Goal: Task Accomplishment & Management: Use online tool/utility

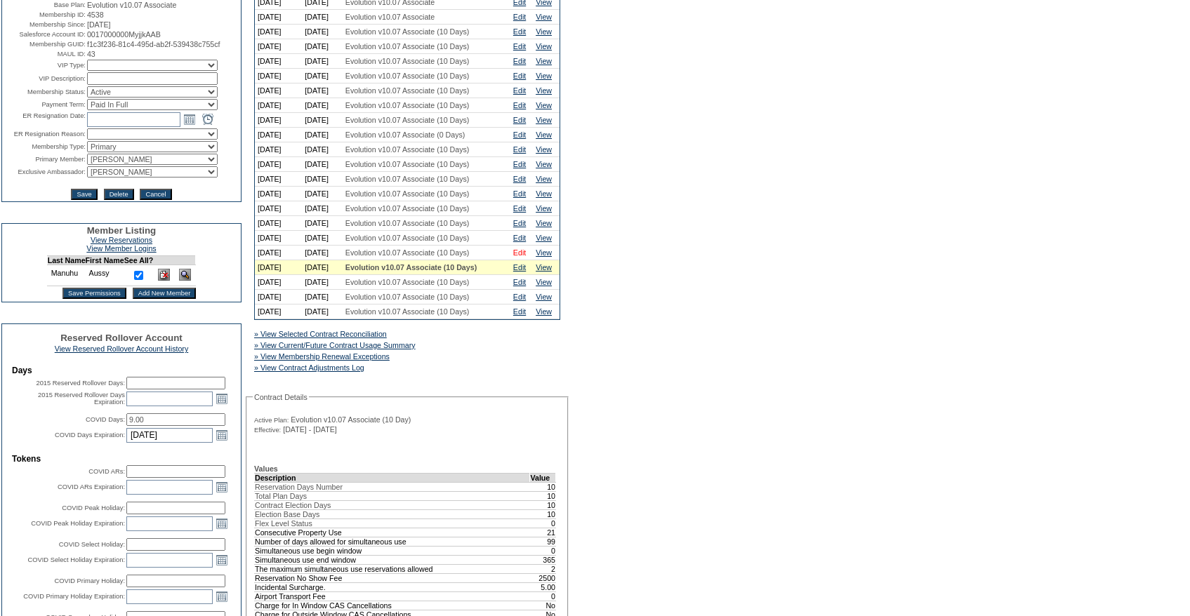
click at [526, 257] on link "Edit" at bounding box center [519, 252] width 13 height 8
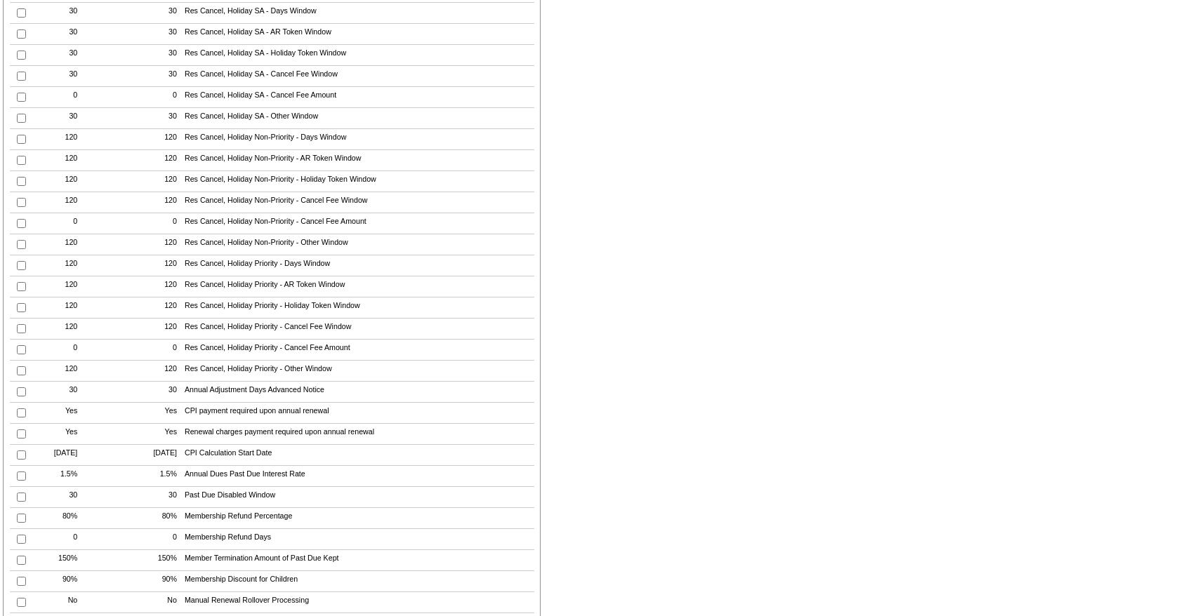
scroll to position [3382, 0]
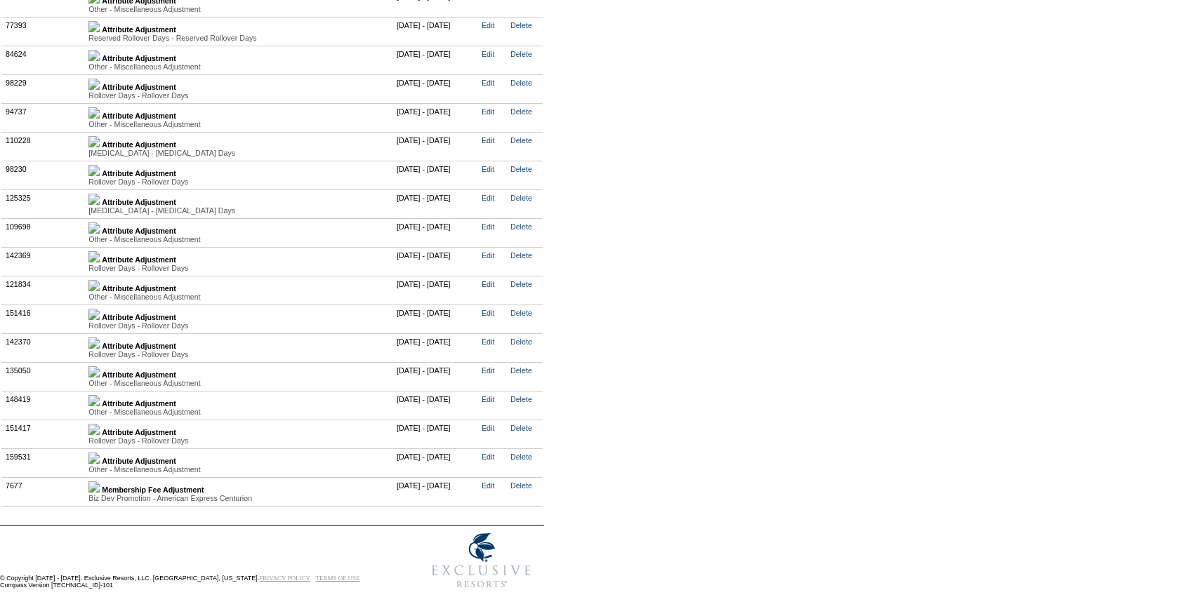
click at [105, 431] on td "Attribute Adjustment Rollover Days - Rollover Days Value Type Attribute Descrip…" at bounding box center [239, 434] width 308 height 29
click at [100, 426] on img at bounding box center [93, 429] width 11 height 11
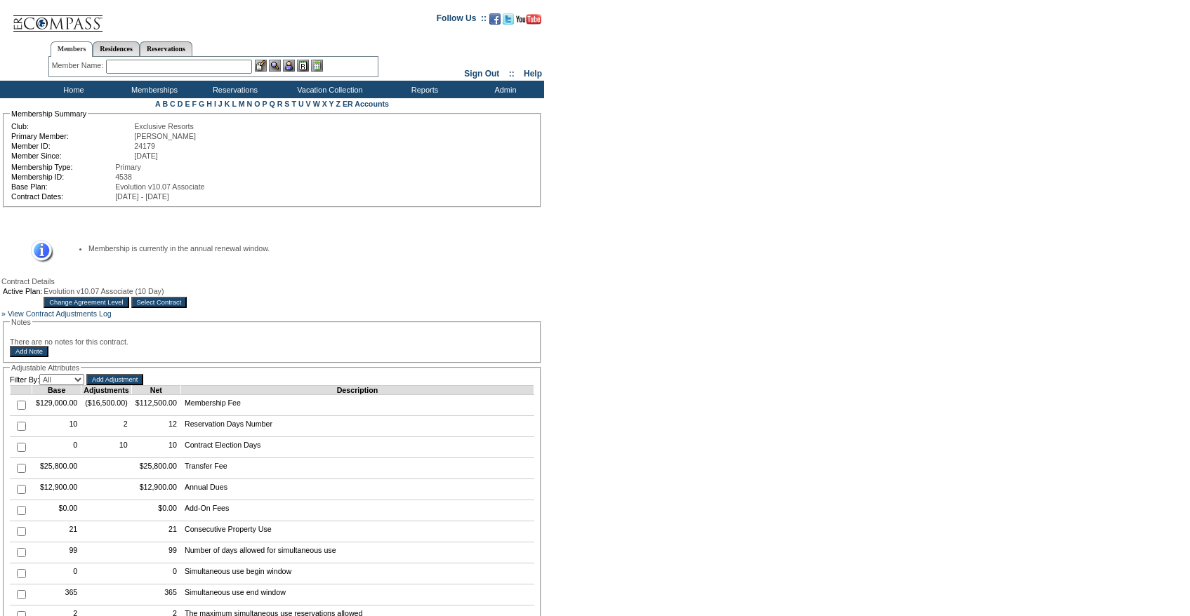
scroll to position [43, 0]
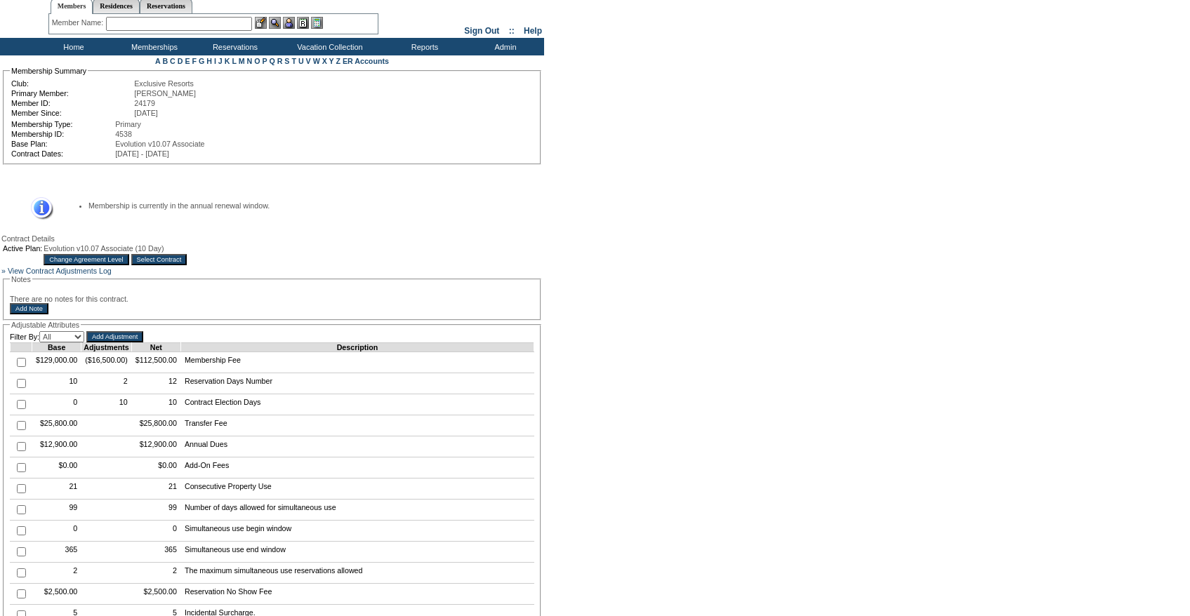
click at [20, 388] on input "checkbox" at bounding box center [21, 383] width 9 height 9
checkbox input "true"
click at [143, 343] on input "Add Adjustment" at bounding box center [114, 336] width 57 height 11
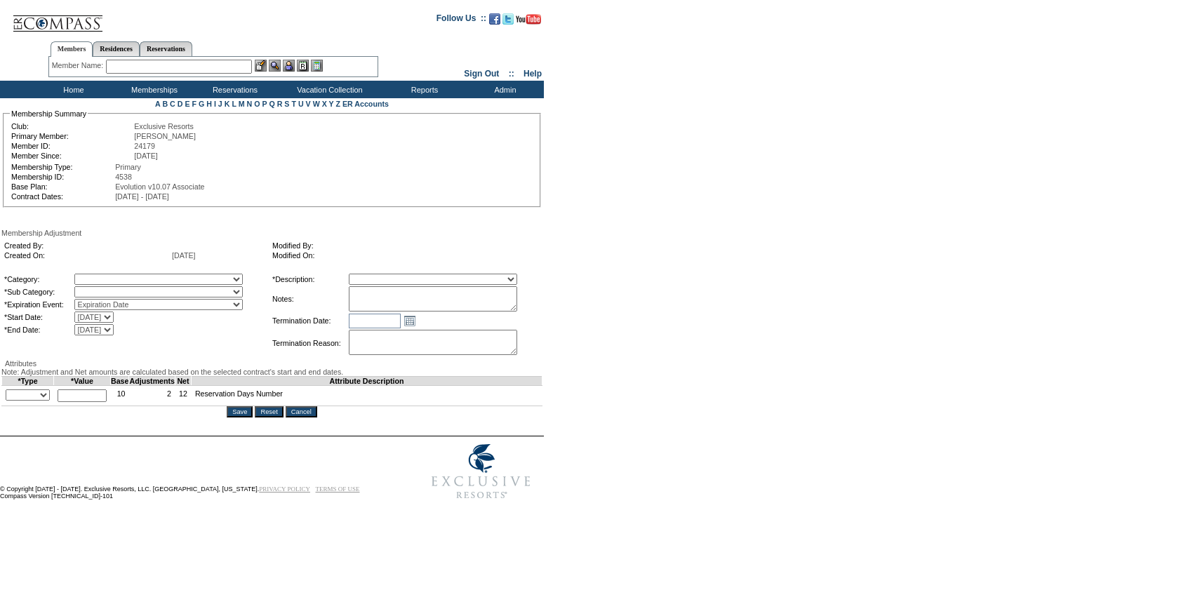
click at [128, 270] on div "Created By: Created On: 9/2/2025 Modified By: Modified On: *Category: A La Cart…" at bounding box center [271, 298] width 541 height 122
click at [127, 279] on select "A La Carte Days Contract Election Days Converted Days Coronavirus Other Referra…" at bounding box center [158, 279] width 168 height 11
select select "781"
click at [103, 276] on select "A La Carte Days Contract Election Days Converted Days Coronavirus Other Referra…" at bounding box center [158, 279] width 168 height 11
click at [145, 298] on select at bounding box center [158, 291] width 168 height 11
